Goal: Transaction & Acquisition: Purchase product/service

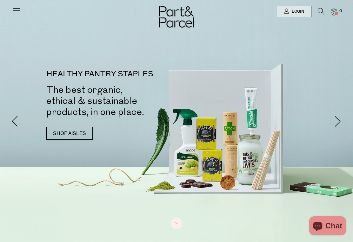
click at [294, 12] on span "Login" at bounding box center [297, 11] width 14 height 5
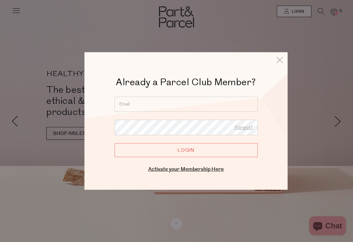
click at [129, 107] on input "email" at bounding box center [186, 104] width 143 height 15
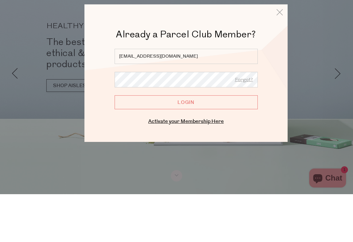
type input "[EMAIL_ADDRESS][DOMAIN_NAME]"
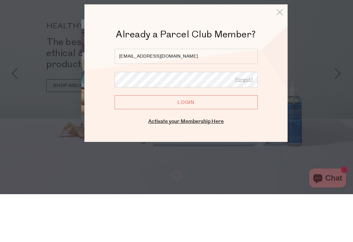
click at [186, 143] on input "Login" at bounding box center [186, 150] width 143 height 14
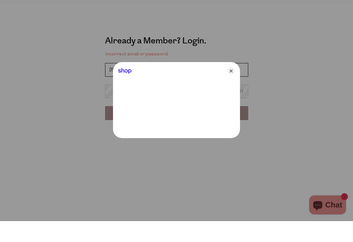
type input "[EMAIL_ADDRESS][DOMAIN_NAME]"
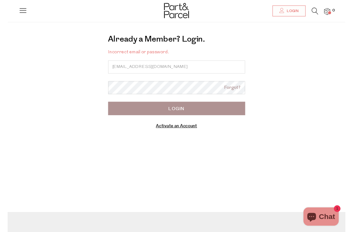
scroll to position [21, 0]
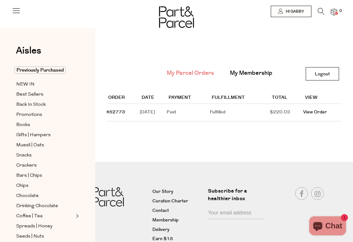
click at [25, 106] on span "Back In Stock" at bounding box center [31, 105] width 30 height 8
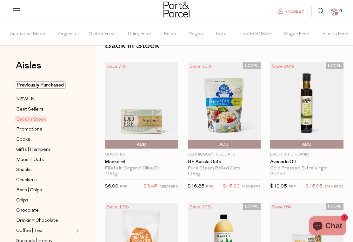
scroll to position [22, 0]
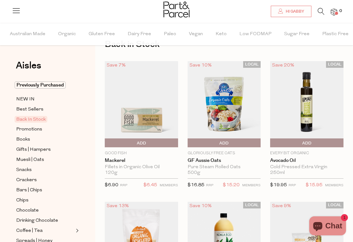
click at [133, 144] on span "Add To Parcel" at bounding box center [141, 144] width 70 height 10
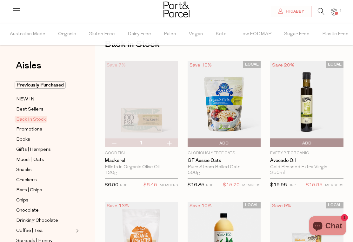
click at [318, 10] on icon at bounding box center [321, 11] width 7 height 7
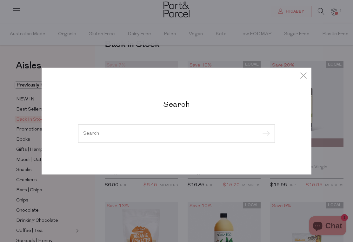
click at [174, 136] on input "search" at bounding box center [176, 133] width 187 height 5
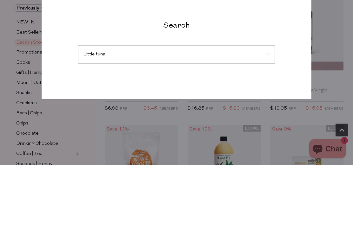
type input "Little tuna"
click at [265, 128] on input "submit" at bounding box center [265, 133] width 10 height 10
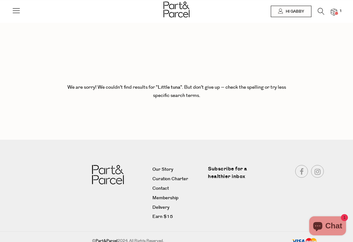
click at [17, 10] on icon at bounding box center [16, 10] width 9 height 9
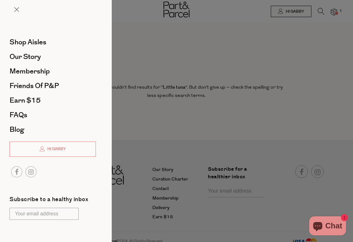
click at [16, 10] on span at bounding box center [16, 9] width 5 height 5
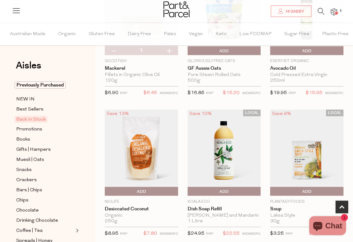
scroll to position [114, 0]
click at [112, 62] on p "Good Fish" at bounding box center [141, 61] width 73 height 6
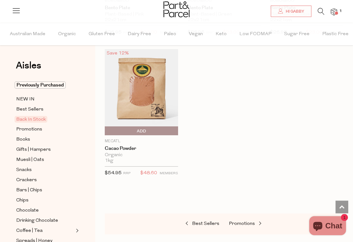
scroll to position [457, 0]
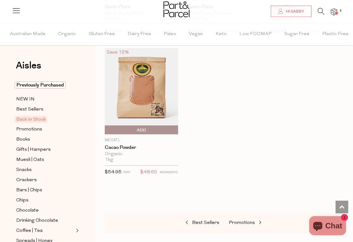
click at [22, 109] on span "Best Sellers" at bounding box center [29, 110] width 27 height 8
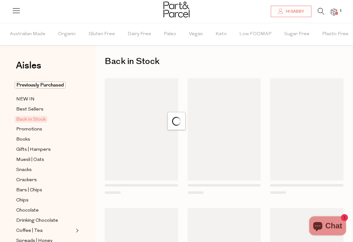
scroll to position [5, 0]
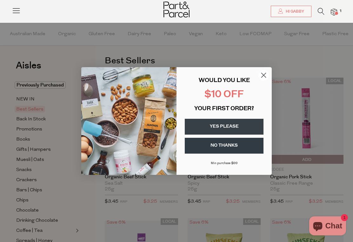
click at [266, 76] on circle "Close dialog" at bounding box center [263, 75] width 10 height 10
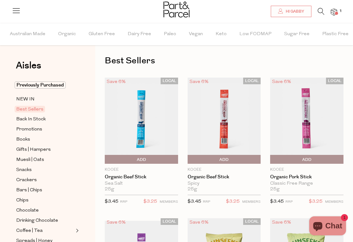
click at [135, 161] on span "Add To Parcel" at bounding box center [141, 160] width 70 height 10
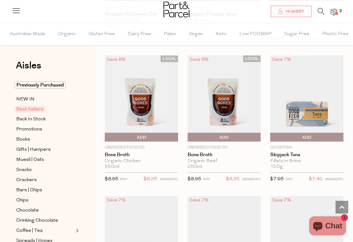
scroll to position [471, 0]
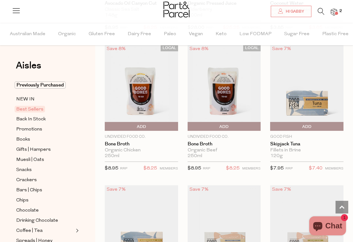
click at [133, 127] on span "Add To Parcel" at bounding box center [141, 127] width 70 height 10
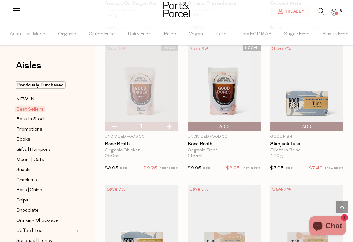
click at [219, 126] on span "Add To Parcel" at bounding box center [224, 127] width 70 height 10
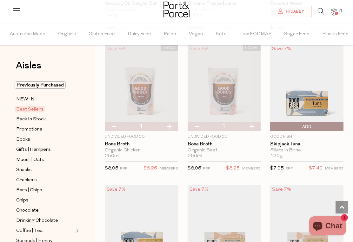
click at [272, 124] on span "Add To Parcel" at bounding box center [272, 127] width 0 height 10
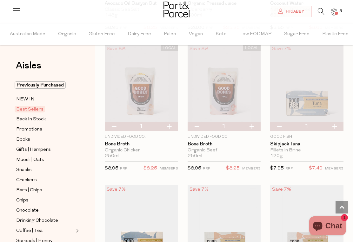
click at [336, 126] on button "button" at bounding box center [334, 126] width 18 height 9
type input "2"
click at [334, 126] on button "button" at bounding box center [334, 126] width 18 height 9
type input "3"
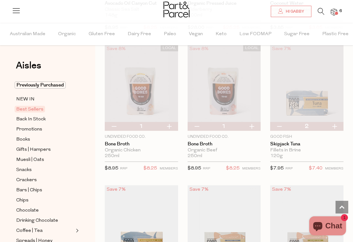
type input "3"
click at [335, 125] on button "button" at bounding box center [334, 126] width 18 height 9
type input "4"
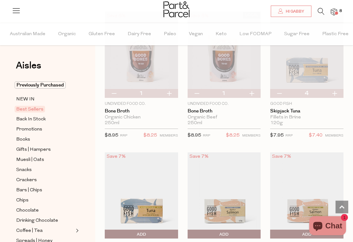
scroll to position [504, 0]
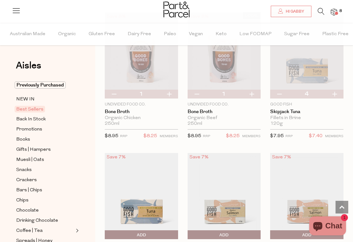
click at [281, 94] on button "button" at bounding box center [279, 94] width 18 height 9
type input "3"
click at [283, 93] on button "button" at bounding box center [279, 94] width 18 height 9
type input "2"
click at [282, 92] on button "button" at bounding box center [279, 94] width 18 height 9
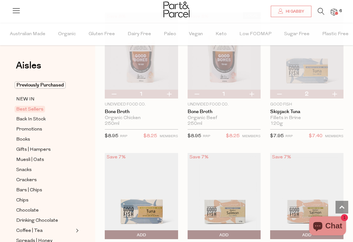
type input "1"
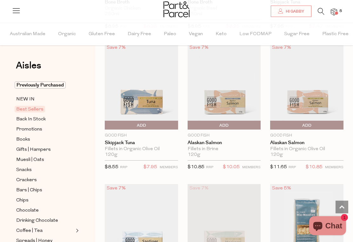
click at [318, 127] on span "Add To Parcel" at bounding box center [307, 126] width 70 height 10
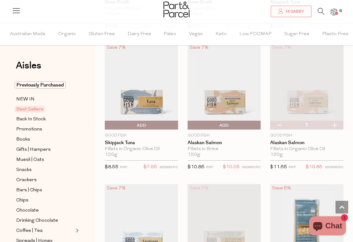
click at [331, 125] on button "button" at bounding box center [334, 125] width 18 height 9
type input "2"
click at [333, 124] on button "button" at bounding box center [334, 125] width 18 height 9
type input "3"
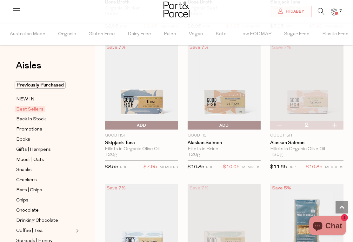
type input "3"
click at [335, 122] on button "button" at bounding box center [334, 125] width 18 height 9
type input "4"
click at [134, 125] on span "Add To Parcel" at bounding box center [141, 126] width 70 height 10
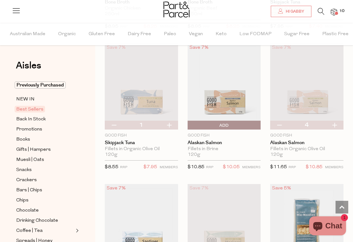
click at [166, 124] on button "button" at bounding box center [169, 125] width 18 height 9
type input "2"
click at [167, 125] on button "button" at bounding box center [169, 125] width 18 height 9
type input "3"
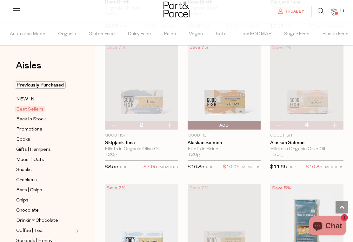
type input "3"
click at [167, 125] on button "button" at bounding box center [169, 125] width 18 height 9
type input "4"
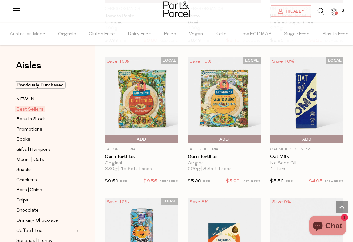
scroll to position [1306, 0]
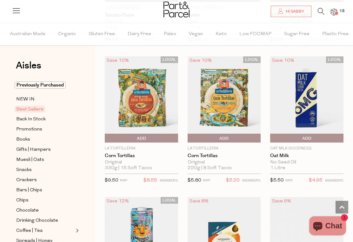
click at [316, 137] on span "Add To Parcel" at bounding box center [307, 139] width 70 height 10
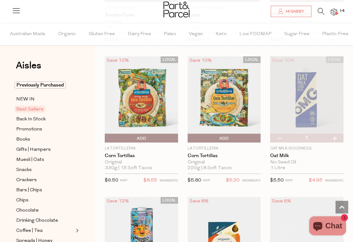
click at [339, 136] on button "button" at bounding box center [334, 138] width 18 height 9
type input "2"
click at [336, 135] on button "button" at bounding box center [334, 138] width 18 height 9
type input "3"
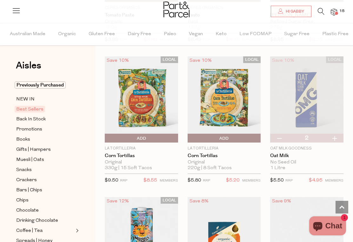
type input "3"
click at [336, 136] on button "button" at bounding box center [334, 138] width 18 height 9
type input "4"
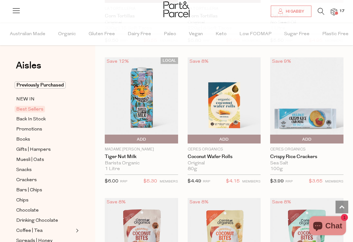
scroll to position [1446, 0]
click at [132, 98] on img at bounding box center [141, 100] width 73 height 86
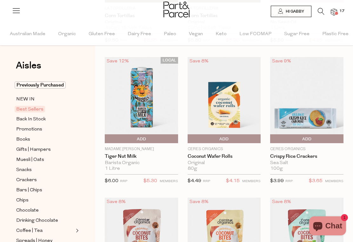
scroll to position [1456, 0]
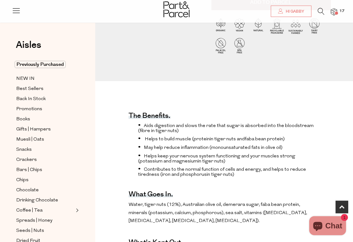
scroll to position [171, 0]
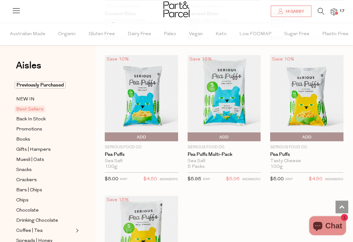
scroll to position [1730, 0]
click at [133, 134] on span "Add To Parcel" at bounding box center [141, 138] width 70 height 10
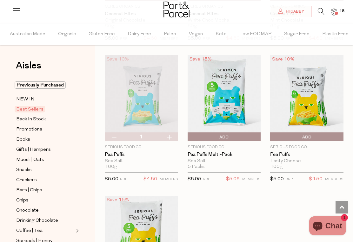
click at [312, 133] on span "Add To Parcel" at bounding box center [307, 138] width 70 height 10
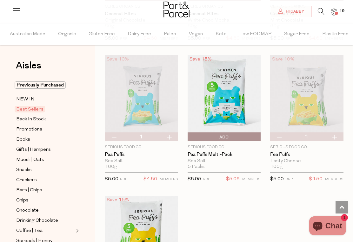
click at [335, 133] on button "button" at bounding box center [334, 137] width 18 height 9
type input "2"
click at [165, 133] on button "button" at bounding box center [169, 137] width 18 height 9
type input "2"
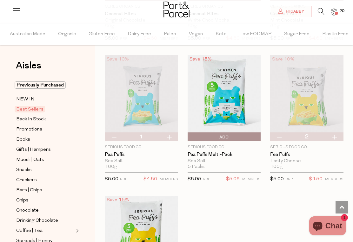
type input "2"
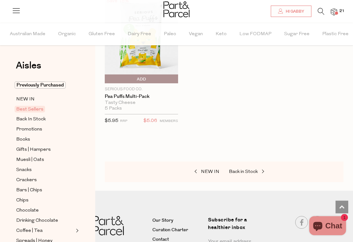
scroll to position [1930, 0]
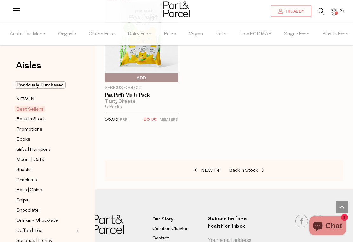
click at [20, 100] on span "NEW IN" at bounding box center [25, 100] width 18 height 8
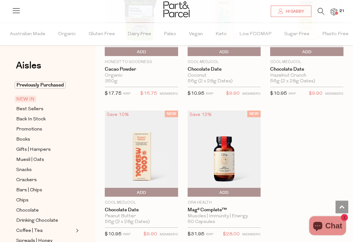
scroll to position [548, 0]
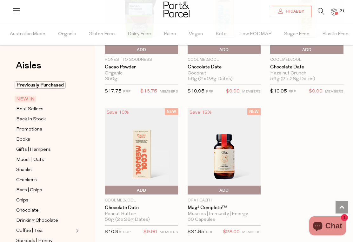
click at [26, 87] on span "Previously Purchased" at bounding box center [40, 85] width 51 height 7
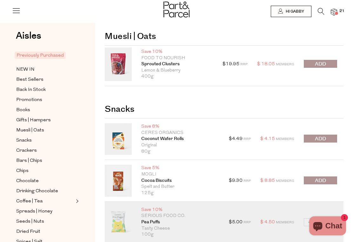
scroll to position [20, 0]
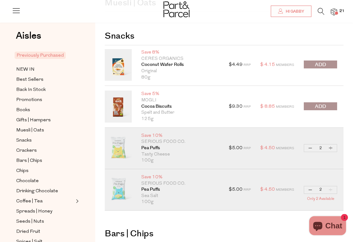
click at [323, 107] on span "submit" at bounding box center [320, 106] width 11 height 7
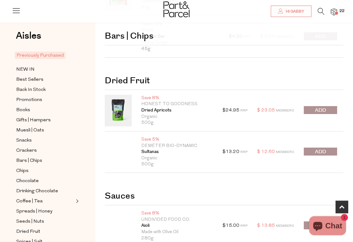
scroll to position [360, 0]
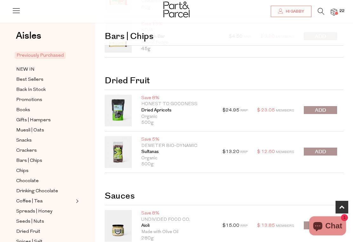
click at [324, 153] on span "submit" at bounding box center [320, 152] width 11 height 7
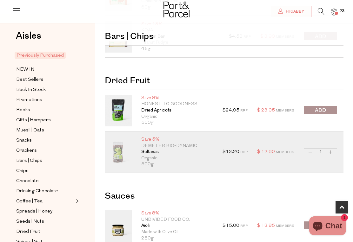
click at [332, 151] on button "Increase Sultanas" at bounding box center [331, 152] width 8 height 7
type input "2"
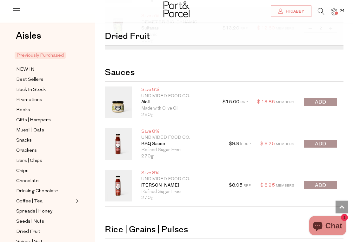
scroll to position [485, 0]
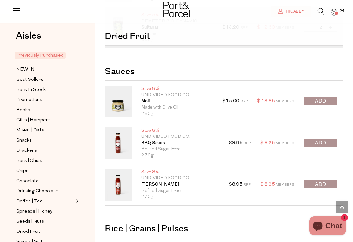
click at [325, 102] on span "submit" at bounding box center [320, 101] width 11 height 7
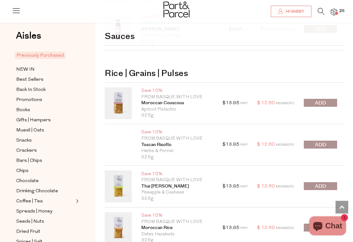
scroll to position [642, 0]
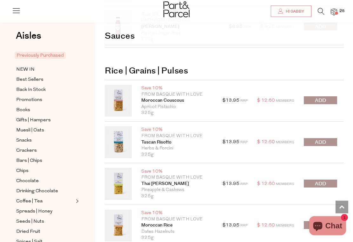
click at [325, 97] on span "submit" at bounding box center [320, 100] width 11 height 7
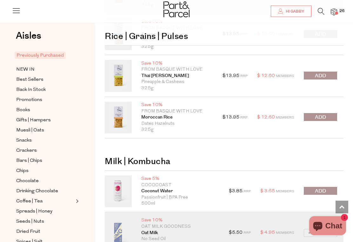
click at [322, 116] on span "submit" at bounding box center [320, 117] width 11 height 7
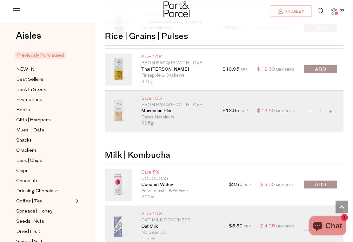
scroll to position [754, 0]
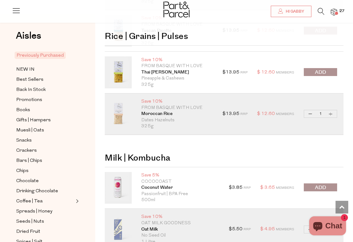
click at [21, 141] on span "Snacks" at bounding box center [24, 141] width 16 height 8
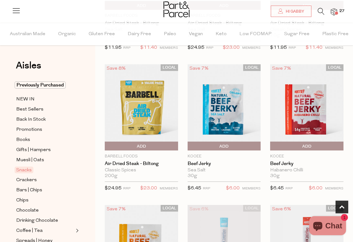
scroll to position [166, 0]
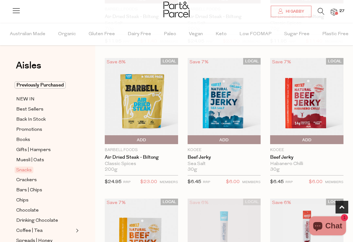
click at [189, 139] on span "Add To Parcel" at bounding box center [189, 141] width 0 height 10
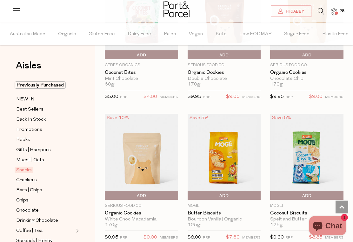
scroll to position [1530, 0]
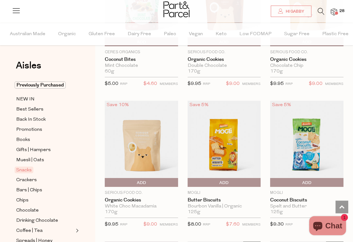
click at [316, 182] on span "Add To Parcel" at bounding box center [307, 184] width 70 height 10
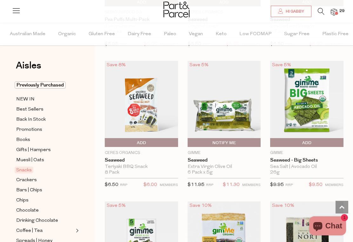
scroll to position [2430, 0]
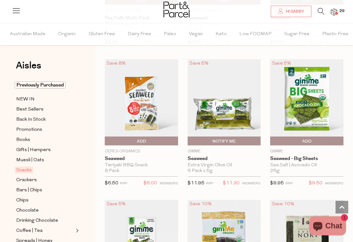
click at [315, 137] on span "Add To Parcel" at bounding box center [307, 142] width 70 height 10
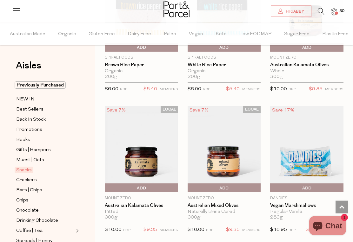
scroll to position [2947, 0]
click at [134, 183] on span "Add To Parcel" at bounding box center [141, 188] width 70 height 10
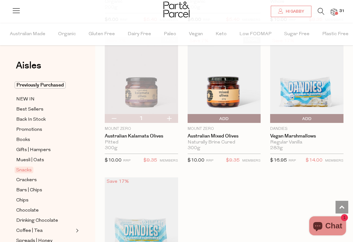
scroll to position [3016, 0]
click at [272, 115] on span "Add To Parcel" at bounding box center [272, 120] width 0 height 10
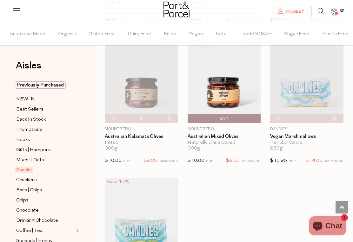
click at [342, 11] on span "32" at bounding box center [342, 11] width 8 height 6
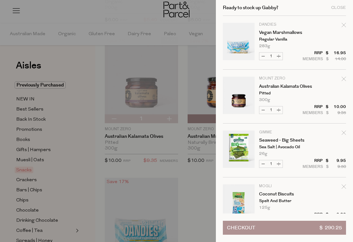
click at [342, 27] on icon "Remove Vegan Marshmallows" at bounding box center [343, 25] width 4 height 4
type input "Add Membership"
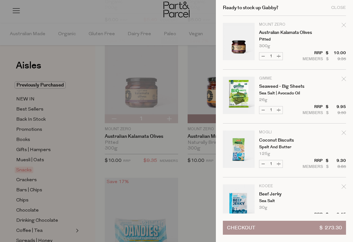
click at [344, 26] on icon "Remove Australian Kalamata Olives" at bounding box center [343, 25] width 4 height 4
type input "Add Membership"
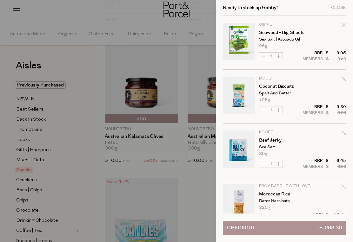
click at [338, 7] on div "Close" at bounding box center [338, 8] width 15 height 4
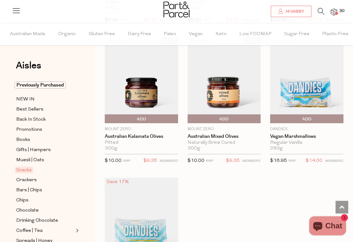
click at [134, 115] on span "Add to Parcel" at bounding box center [141, 120] width 70 height 10
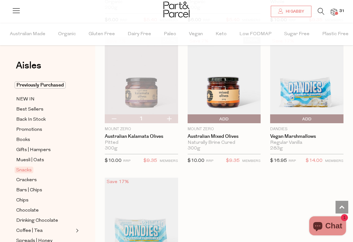
click at [336, 11] on img at bounding box center [334, 12] width 6 height 7
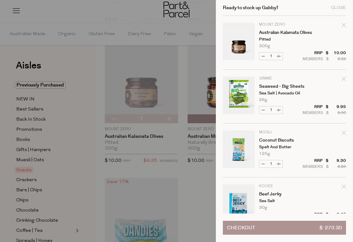
click at [342, 79] on icon "Remove Seaweed - Big Sheets" at bounding box center [343, 79] width 4 height 4
type input "Add Membership"
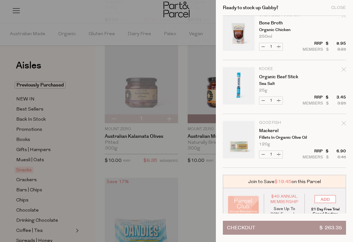
scroll to position [818, 0]
click at [281, 101] on button "Increase Organic Beef Stick" at bounding box center [279, 100] width 8 height 7
type input "2"
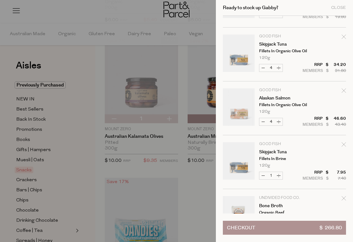
scroll to position [581, 0]
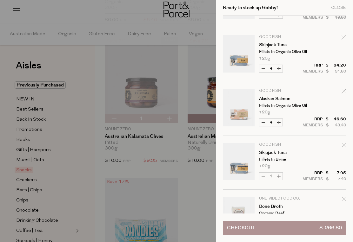
click at [344, 145] on icon "Remove Skipjack Tuna" at bounding box center [343, 145] width 4 height 4
type input "Add Membership"
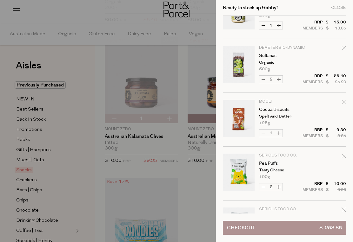
scroll to position [297, 0]
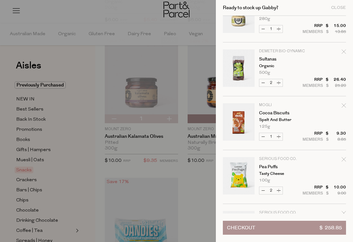
click at [264, 83] on button "Decrease Sultanas" at bounding box center [263, 82] width 8 height 7
type input "1"
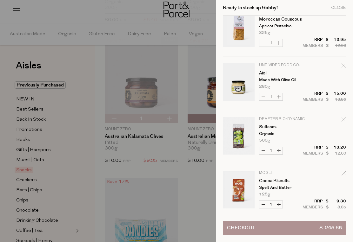
scroll to position [232, 0]
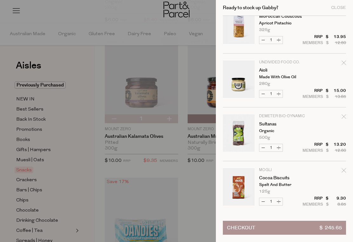
click at [343, 63] on icon "Remove Aioli" at bounding box center [343, 63] width 4 height 4
type input "Add Membership"
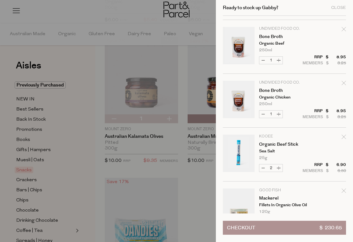
scroll to position [646, 0]
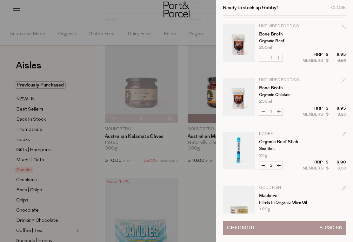
click at [280, 167] on button "Increase Organic Beef Stick" at bounding box center [279, 165] width 8 height 7
type input "3"
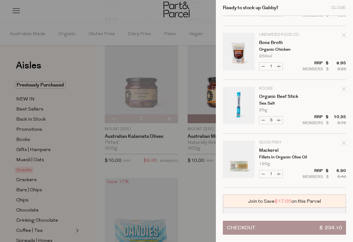
scroll to position [692, 0]
click at [279, 119] on button "Increase Organic Beef Stick" at bounding box center [279, 119] width 8 height 7
type input "4"
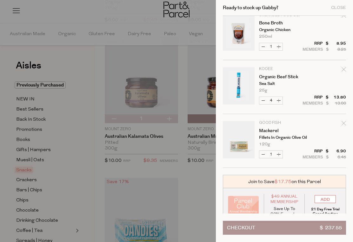
scroll to position [711, 0]
click at [345, 71] on icon "Remove Organic Beef Stick" at bounding box center [343, 70] width 4 height 4
type input "Add Membership"
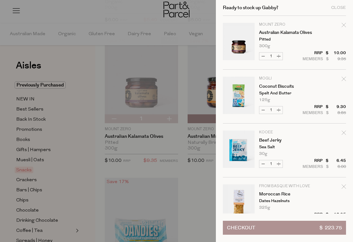
scroll to position [0, 0]
click at [341, 6] on div "Close" at bounding box center [338, 8] width 15 height 4
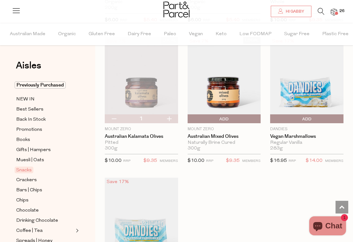
click at [290, 11] on span "Hi Gabby" at bounding box center [294, 11] width 20 height 5
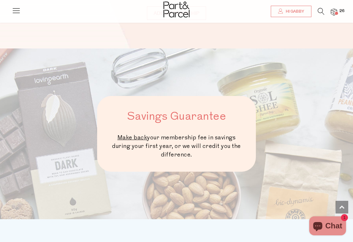
scroll to position [208, 0]
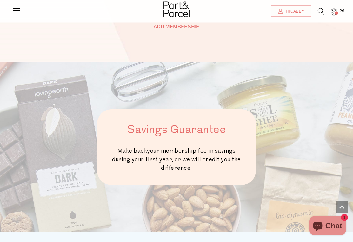
click at [13, 16] on link at bounding box center [16, 13] width 9 height 7
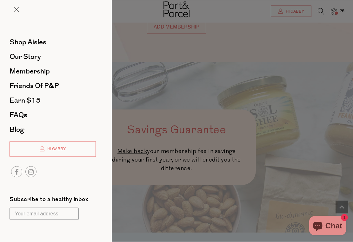
scroll to position [208, 0]
click at [72, 149] on link "Hi Gabby" at bounding box center [53, 149] width 86 height 15
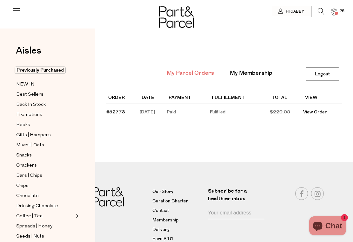
click at [323, 75] on link "Logout" at bounding box center [322, 73] width 33 height 13
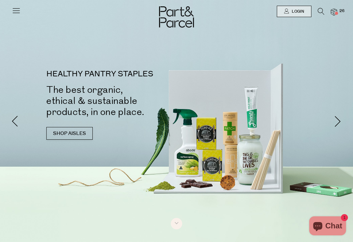
click at [300, 10] on span "Login" at bounding box center [297, 11] width 14 height 5
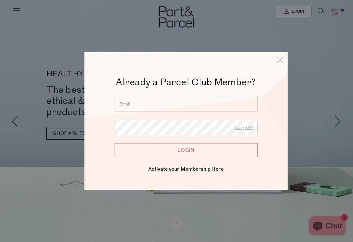
click at [158, 107] on input "email" at bounding box center [186, 104] width 143 height 15
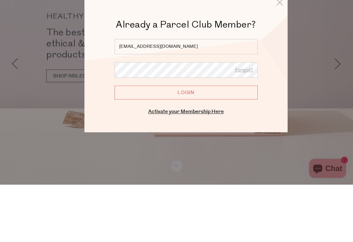
type input "gcb.90@hotmail.com"
click at [247, 124] on link "Forgot?" at bounding box center [244, 128] width 18 height 8
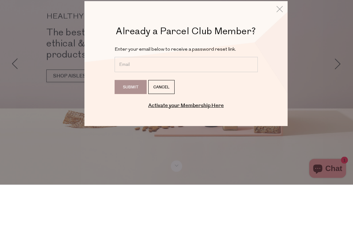
scroll to position [58, 0]
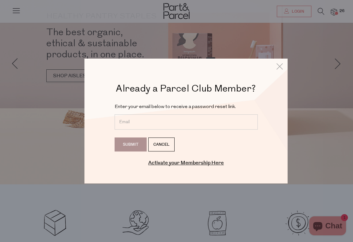
click at [198, 123] on input "email" at bounding box center [186, 122] width 143 height 15
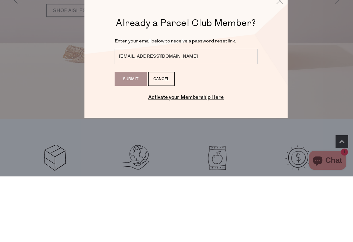
type input "gcb.90@hotmail.com"
click at [133, 138] on input "Submit" at bounding box center [131, 145] width 32 height 14
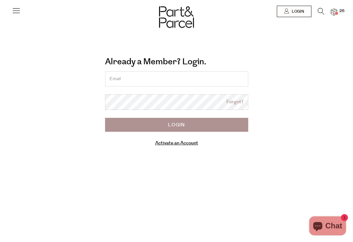
click at [167, 76] on input "email" at bounding box center [176, 78] width 143 height 15
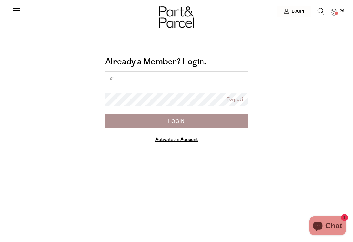
type input "ga"
click at [341, 13] on span "26" at bounding box center [342, 11] width 8 height 6
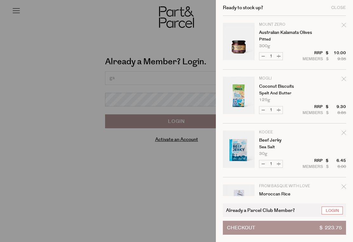
click at [337, 210] on link "Login" at bounding box center [331, 211] width 21 height 8
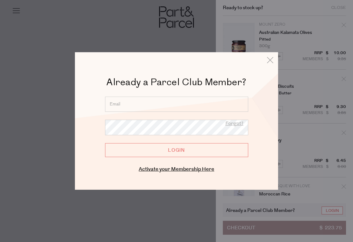
click at [137, 103] on input "email" at bounding box center [176, 104] width 143 height 15
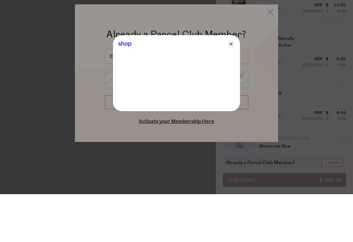
type input "[EMAIL_ADDRESS][DOMAIN_NAME]"
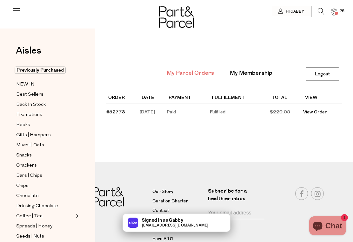
click at [287, 16] on link "Hi Gabby" at bounding box center [291, 11] width 41 height 11
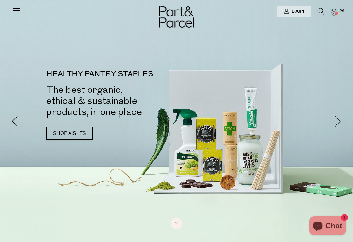
click at [294, 14] on span "Login" at bounding box center [297, 11] width 14 height 5
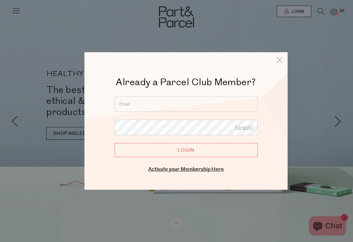
click at [181, 104] on input "email" at bounding box center [186, 104] width 143 height 15
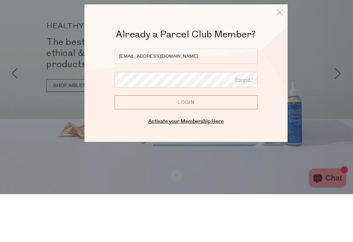
type input "[EMAIL_ADDRESS][DOMAIN_NAME]"
click at [196, 143] on input "Login" at bounding box center [186, 150] width 143 height 14
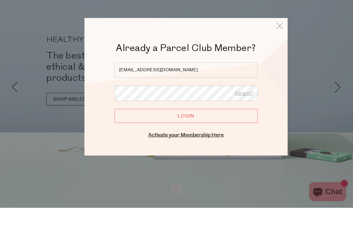
click at [241, 124] on link "Forgot?" at bounding box center [244, 128] width 18 height 8
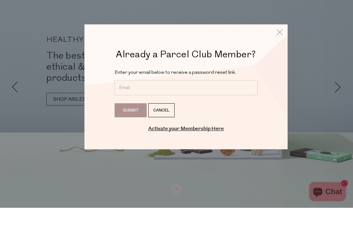
scroll to position [34, 0]
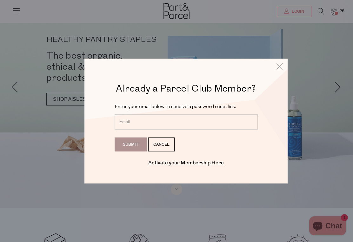
click at [202, 128] on input "email" at bounding box center [186, 122] width 143 height 15
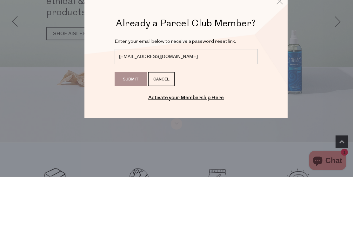
type input "[EMAIL_ADDRESS][DOMAIN_NAME]"
click at [132, 138] on input "Submit" at bounding box center [131, 145] width 32 height 14
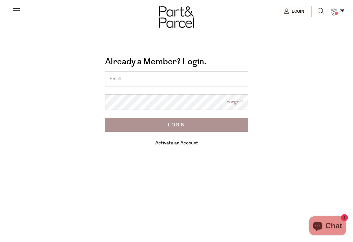
click at [185, 81] on input "email" at bounding box center [176, 78] width 143 height 15
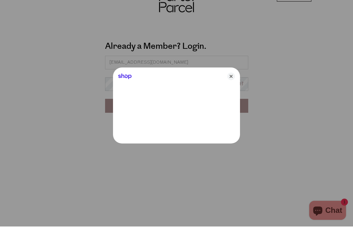
type input "gabriellechaseberry@gmail.com"
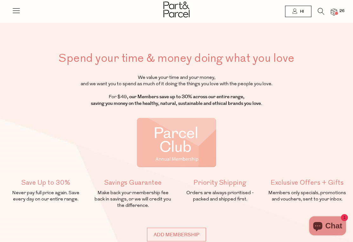
click at [336, 10] on img at bounding box center [334, 12] width 6 height 7
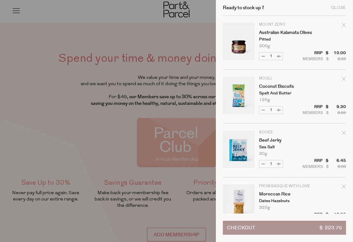
click at [340, 6] on div "Close" at bounding box center [338, 8] width 15 height 4
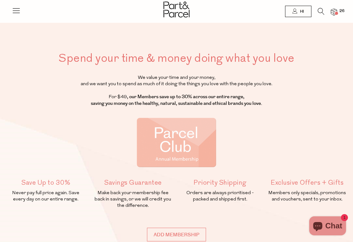
click at [301, 12] on span "Hi" at bounding box center [301, 11] width 6 height 5
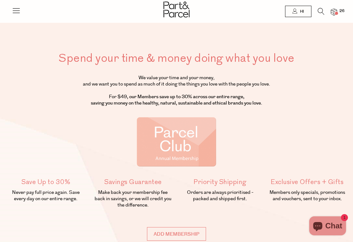
click at [336, 10] on img at bounding box center [334, 12] width 6 height 7
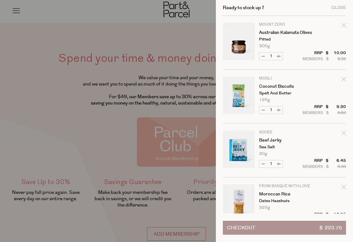
click at [341, 10] on div "Close" at bounding box center [338, 8] width 15 height 4
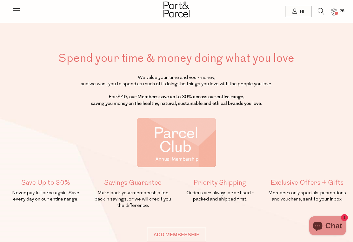
click at [303, 9] on span "Hi" at bounding box center [301, 11] width 6 height 5
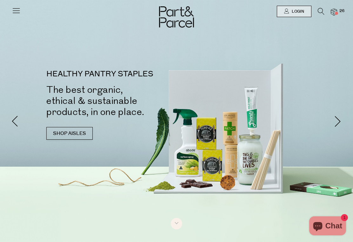
click at [293, 14] on span "Login" at bounding box center [297, 11] width 14 height 5
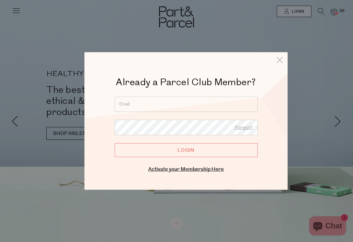
click at [197, 100] on input "email" at bounding box center [186, 104] width 143 height 15
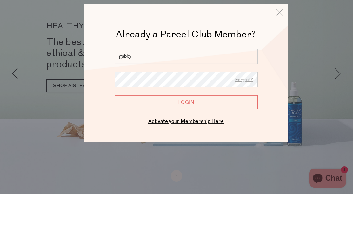
click at [279, 56] on icon at bounding box center [280, 60] width 10 height 9
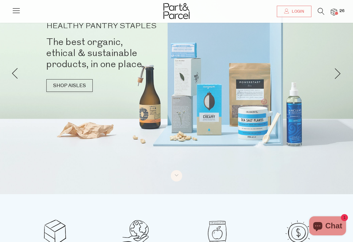
click at [334, 11] on img at bounding box center [334, 12] width 6 height 7
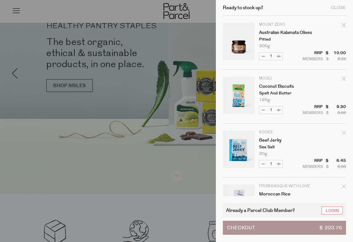
click at [336, 212] on link "Login" at bounding box center [331, 211] width 21 height 8
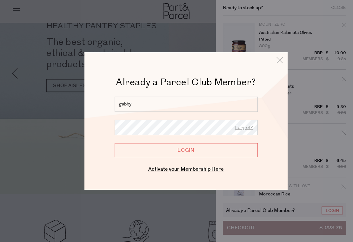
click at [196, 118] on form "gabby Forgot? Login" at bounding box center [186, 127] width 143 height 61
click at [209, 105] on input "gabby" at bounding box center [186, 104] width 143 height 15
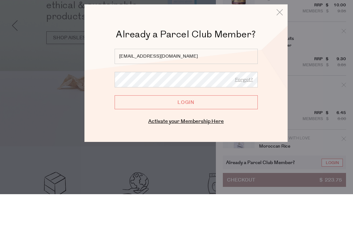
type input "gabby_chaseberry@hotmail.com"
click at [225, 143] on input "Login" at bounding box center [186, 150] width 143 height 14
click at [248, 124] on link "Forgot?" at bounding box center [244, 128] width 18 height 8
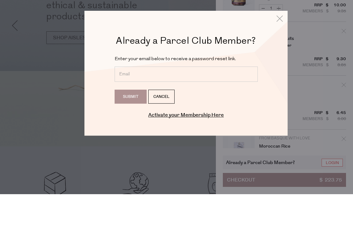
scroll to position [96, 0]
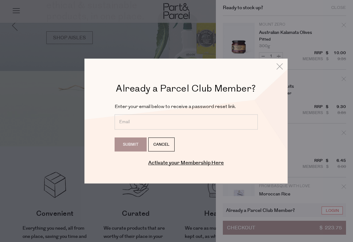
click at [129, 120] on input "email" at bounding box center [186, 122] width 143 height 15
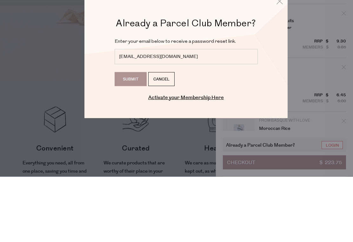
type input "gabby_chaseberry@hotmail.com"
click at [134, 138] on input "Submit" at bounding box center [131, 145] width 32 height 14
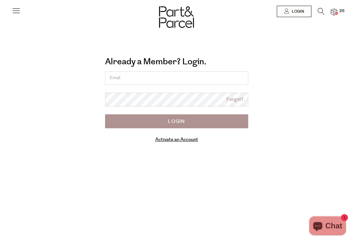
click at [205, 77] on input "email" at bounding box center [176, 78] width 143 height 14
type input "[EMAIL_ADDRESS][DOMAIN_NAME]"
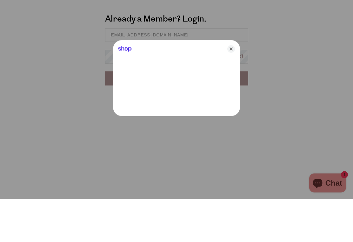
scroll to position [43, 0]
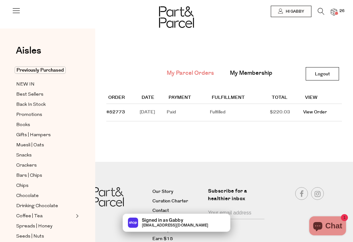
click at [261, 75] on link "My Membership" at bounding box center [251, 73] width 43 height 8
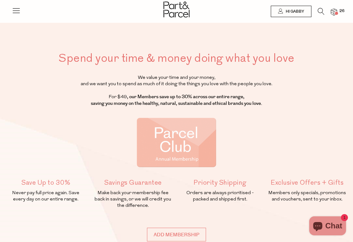
click at [334, 15] on img at bounding box center [334, 12] width 6 height 7
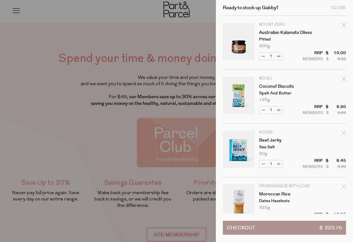
click at [344, 22] on div "Remove Australian Kalamata Olives" at bounding box center [343, 26] width 4 height 9
type input "Add Membership"
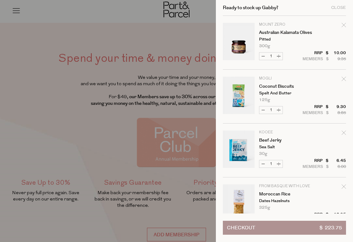
type input "Add Membership"
click at [346, 25] on div "Ready to stock up Gabby? Close Image Product Total Qty Mount Zero Australian Ka…" at bounding box center [284, 121] width 137 height 242
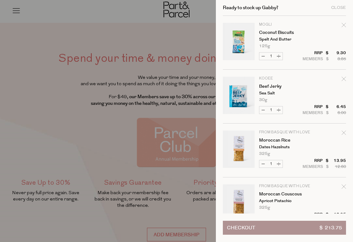
click at [348, 25] on div "Ready to stock up Gabby? Close Image Product Total Qty MOGLi Coconut Biscuits S…" at bounding box center [284, 121] width 137 height 242
click at [346, 23] on icon "Remove Coconut Biscuits" at bounding box center [343, 25] width 4 height 4
type input "Add Membership"
click at [348, 26] on div "Ready to stock up Gabby? Close Image Product Total Qty MOGLi Coconut Biscuits S…" at bounding box center [284, 121] width 137 height 242
click at [350, 25] on div "Ready to stock up Gabby? Close Image Product Total Qty MOGLi Coconut Biscuits S…" at bounding box center [284, 121] width 137 height 242
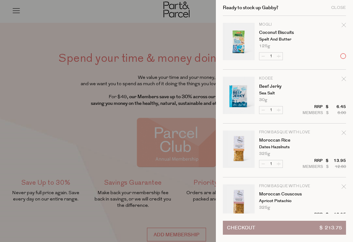
click at [348, 26] on div "Ready to stock up Gabby? Close Image Product Total Qty MOGLi Coconut Biscuits S…" at bounding box center [284, 121] width 137 height 242
click at [349, 26] on div "Ready to stock up Gabby? Close Image Product Total Qty MOGLi Coconut Biscuits S…" at bounding box center [284, 121] width 137 height 242
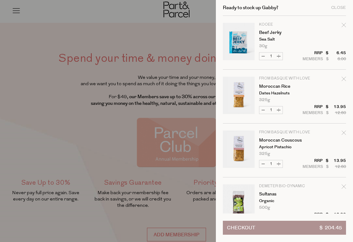
click at [349, 23] on div "Ready to stock up Gabby? Close Image Product Total Qty KOOEE Beef Jerky Sea Sal…" at bounding box center [284, 121] width 137 height 242
click at [342, 30] on div "Remove Beef Jerky" at bounding box center [343, 26] width 4 height 9
type input "Add Membership"
click at [348, 36] on div "Ready to stock up Gabby? Close Image Product Total Qty KOOEE Beef Jerky Sea Sal…" at bounding box center [284, 121] width 137 height 242
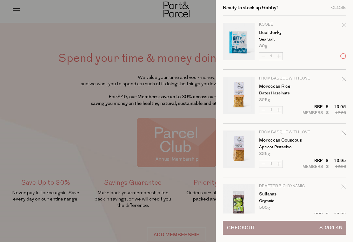
click at [346, 26] on div "Ready to stock up Gabby? Close Image Product Total Qty KOOEE Beef Jerky Sea Sal…" at bounding box center [284, 121] width 137 height 242
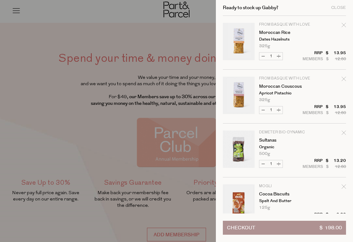
click at [342, 29] on div "Remove Moroccan Rice" at bounding box center [343, 26] width 4 height 9
type input "Add Membership"
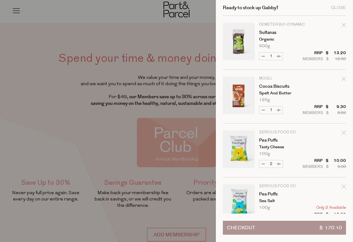
click at [345, 25] on icon "Remove Sultanas" at bounding box center [343, 25] width 4 height 4
type input "Add Membership"
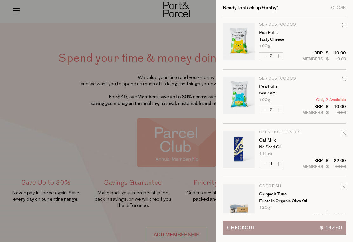
click at [343, 29] on div "Remove Pea Puffs" at bounding box center [343, 26] width 4 height 9
type input "Add Membership"
click at [342, 29] on form "Image Product Total Qty Serious Food Co. Pea Puffs Tasty Cheese 100g Only 22 Av…" at bounding box center [284, 232] width 123 height 432
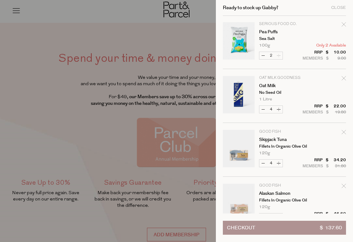
click at [343, 26] on icon "Remove Pea Puffs" at bounding box center [343, 24] width 4 height 4
type input "Add Membership"
click at [344, 30] on form "Image Product Total Qty Serious Food Co. Pea Puffs Sea Salt 100g Only 2 Availab…" at bounding box center [284, 204] width 123 height 378
click at [343, 29] on form "Image Product Total Qty Serious Food Co. Pea Puffs Sea Salt 100g Only 2 Availab…" at bounding box center [284, 204] width 123 height 378
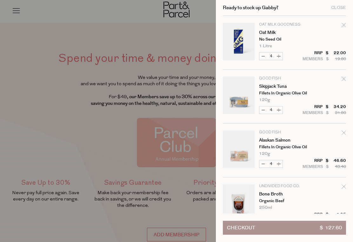
click at [344, 23] on icon "Remove Oat Milk" at bounding box center [343, 25] width 4 height 4
type input "Add Membership"
click at [349, 17] on div "Ready to stock up Gabby? Close Image Product Total Qty Oat Milk Goodness Oat Mi…" at bounding box center [284, 121] width 137 height 242
click at [344, 28] on form "Image Product Total Qty Oat Milk Goodness Oat Milk No Seed Oil 1 Litre 6 Per Or…" at bounding box center [284, 178] width 123 height 324
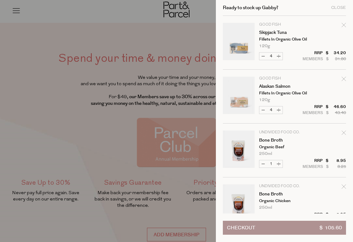
click at [349, 17] on div "Ready to stock up Gabby? Close Image Product Total Qty Good Fish Skipjack Tuna …" at bounding box center [284, 121] width 137 height 242
click at [349, 23] on div "Ready to stock up Gabby? Close Image Product Total Qty Good Fish Skipjack Tuna …" at bounding box center [284, 121] width 137 height 242
click at [344, 25] on icon "Remove Skipjack Tuna" at bounding box center [343, 25] width 4 height 4
type input "Add Membership"
click at [344, 27] on form "Image Product Total Qty Good Fish Skipjack Tuna Fillets in Organic Olive Oil 12…" at bounding box center [284, 151] width 123 height 270
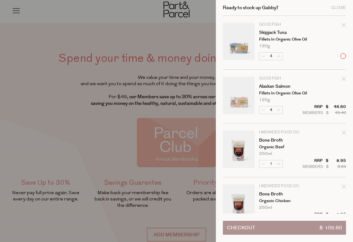
click at [345, 23] on form "Image Product Total Qty Good Fish Skipjack Tuna Fillets in Organic Olive Oil 12…" at bounding box center [284, 151] width 123 height 270
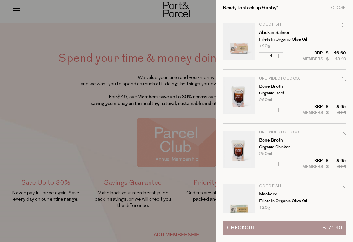
click at [346, 24] on icon "Remove Alaskan Salmon" at bounding box center [343, 25] width 4 height 4
type input "Add Membership"
click at [343, 27] on form "Image Product Total Qty Good Fish Alaskan Salmon Fillets in Organic Olive Oil 1…" at bounding box center [284, 124] width 123 height 216
click at [345, 23] on form "Image Product Total Qty Good Fish Alaskan Salmon Fillets in Organic Olive Oil 1…" at bounding box center [284, 124] width 123 height 216
click at [347, 26] on div "Ready to stock up Gabby? Close Image Product Total Qty Good Fish Alaskan Salmon…" at bounding box center [284, 121] width 137 height 242
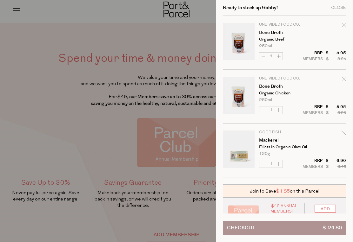
click at [343, 26] on icon "Remove Bone Broth" at bounding box center [343, 25] width 4 height 4
type input "Add Membership"
click at [348, 23] on div "Ready to stock up Gabby? Close Image Product Total Qty Undivided Food Co. Bone …" at bounding box center [284, 121] width 137 height 242
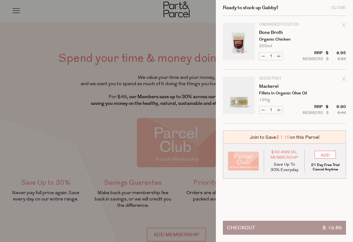
click at [345, 28] on div "Remove Bone Broth" at bounding box center [343, 26] width 4 height 9
type input "Add Membership"
click at [346, 27] on div "Ready to stock up Gabby? Close Image Product Total Qty Undivided Food Co. Bone …" at bounding box center [284, 121] width 137 height 242
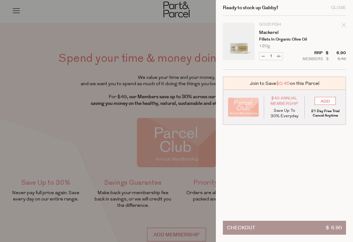
click at [345, 25] on icon "Remove Mackerel" at bounding box center [343, 25] width 4 height 4
type input "Add Membership"
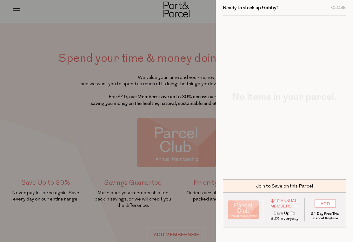
click at [344, 6] on div "Close" at bounding box center [338, 8] width 15 height 4
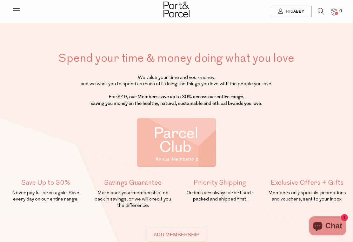
click at [300, 11] on span "Hi Gabby" at bounding box center [294, 11] width 20 height 5
